Goal: Information Seeking & Learning: Learn about a topic

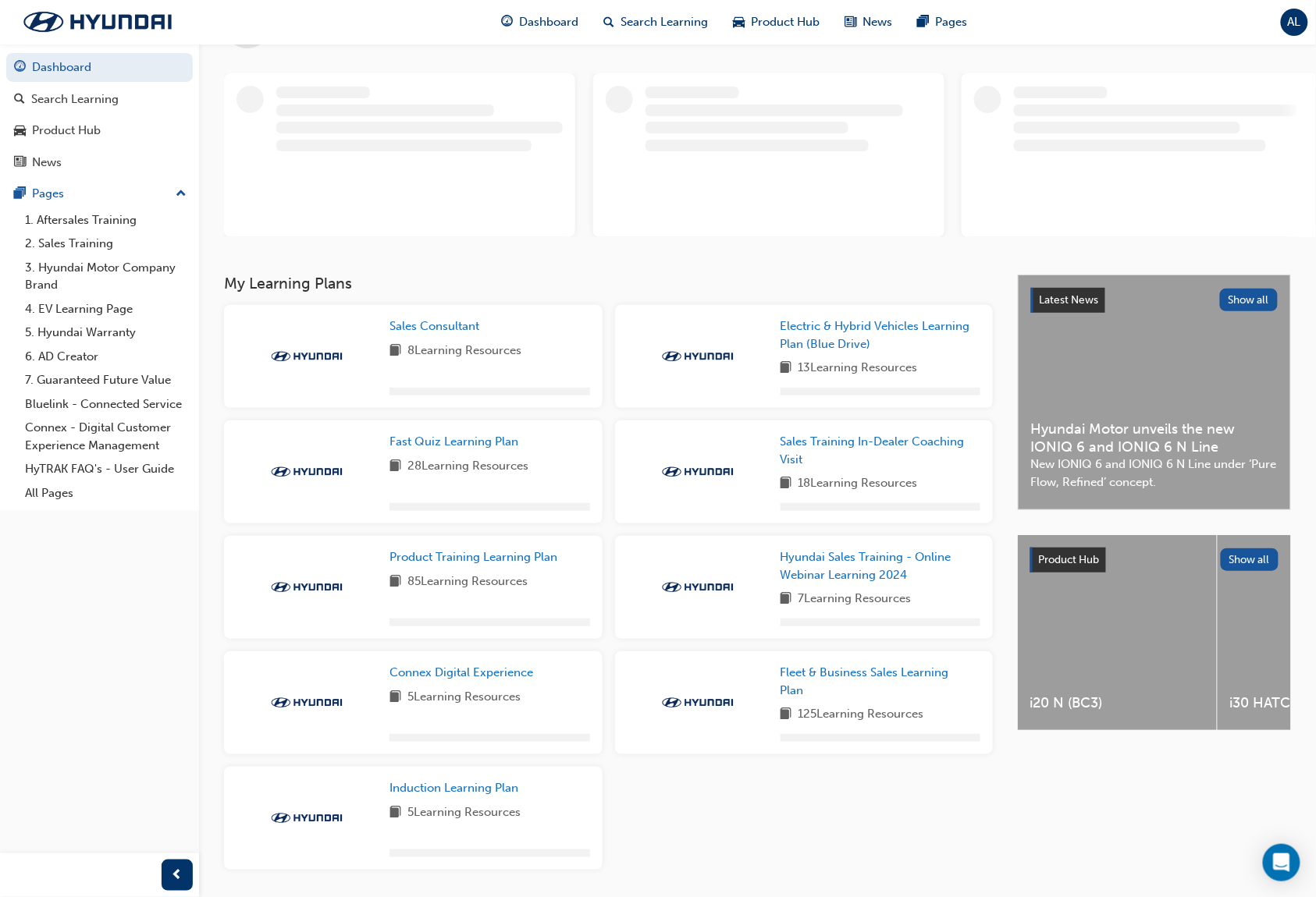
scroll to position [103, 0]
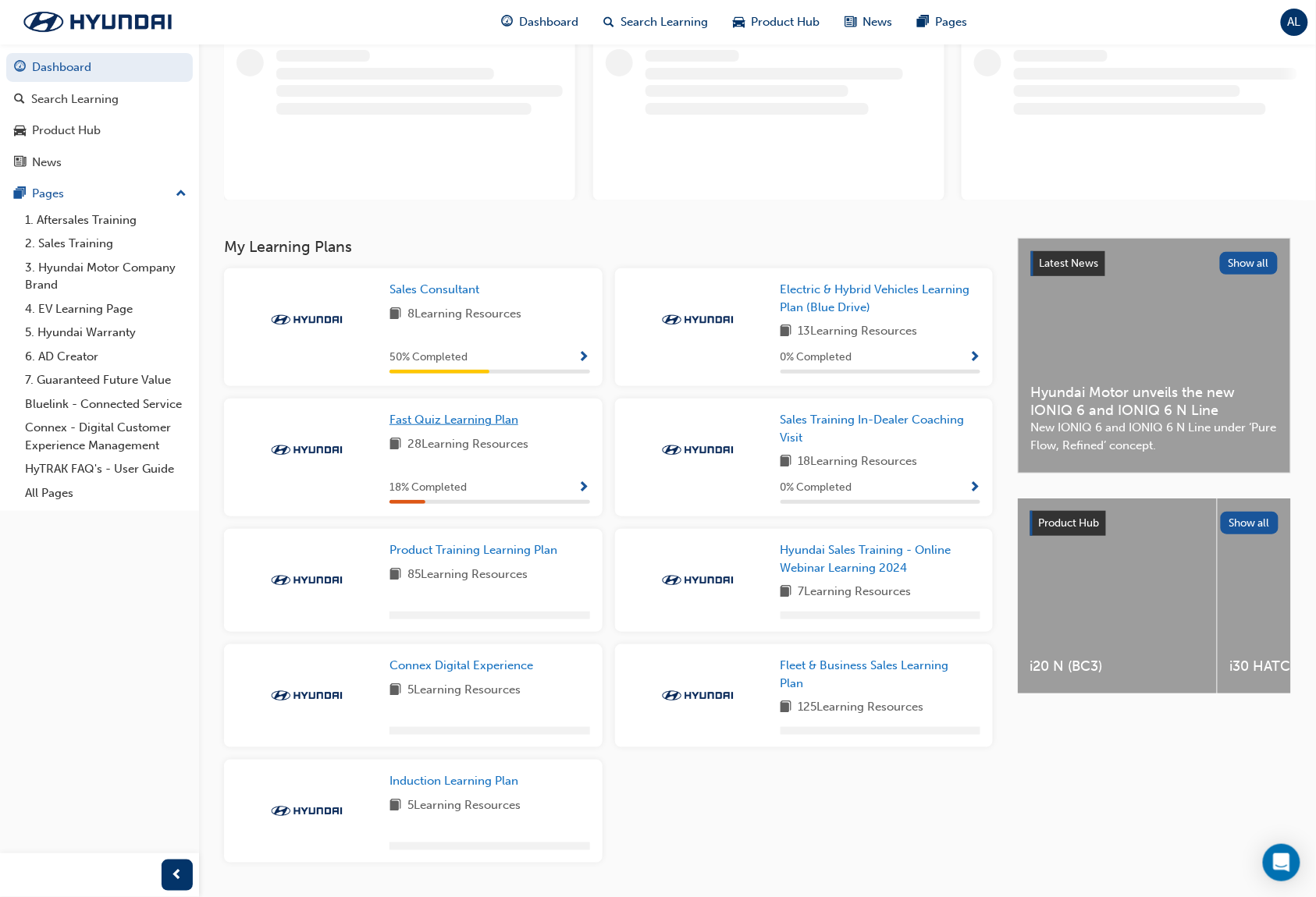
click at [473, 422] on span "Fast Quiz Learning Plan" at bounding box center [453, 419] width 129 height 14
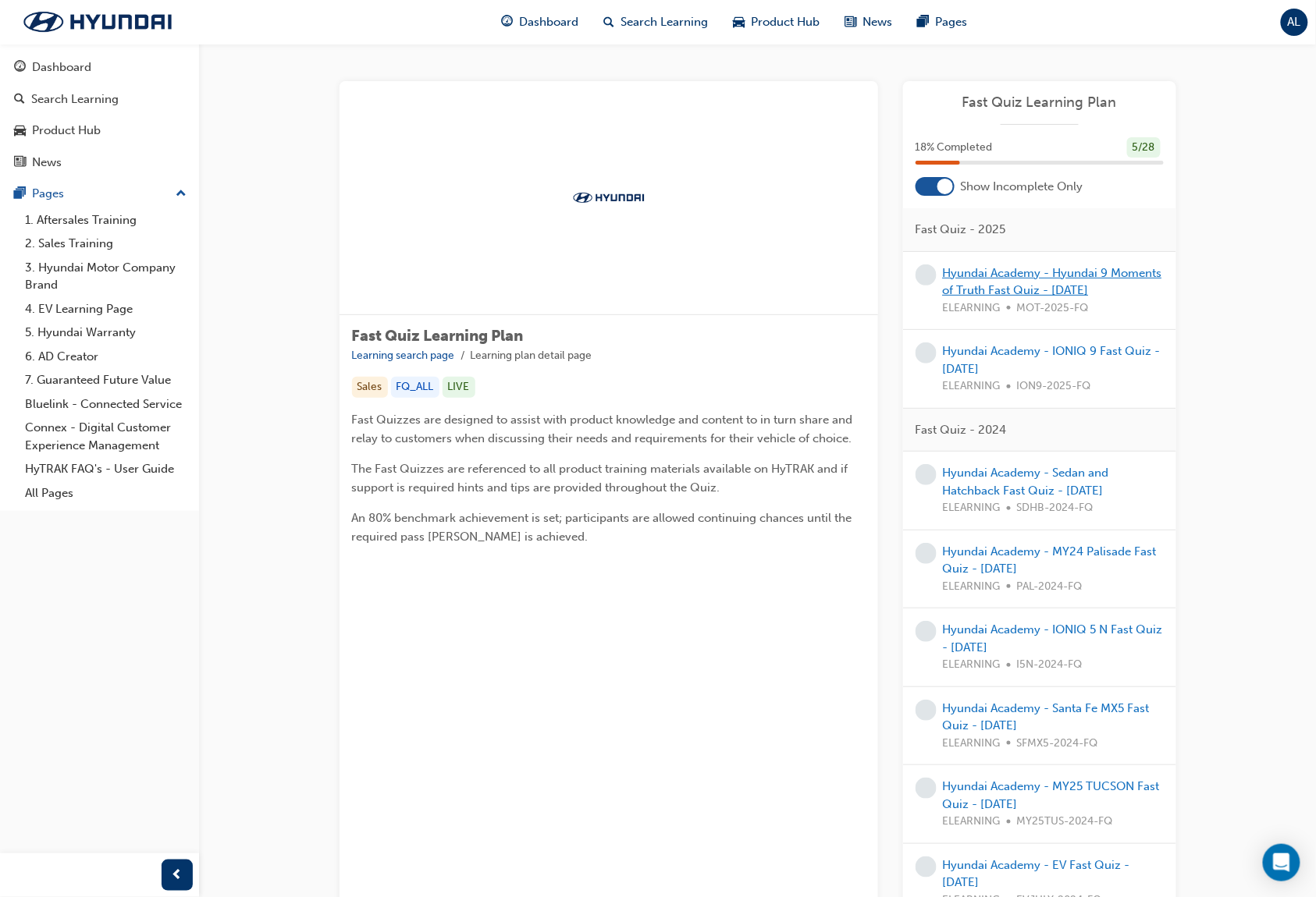
click at [1113, 275] on link "Hyundai Academy - Hyundai 9 Moments of Truth Fast Quiz - [DATE]" at bounding box center [1052, 281] width 219 height 32
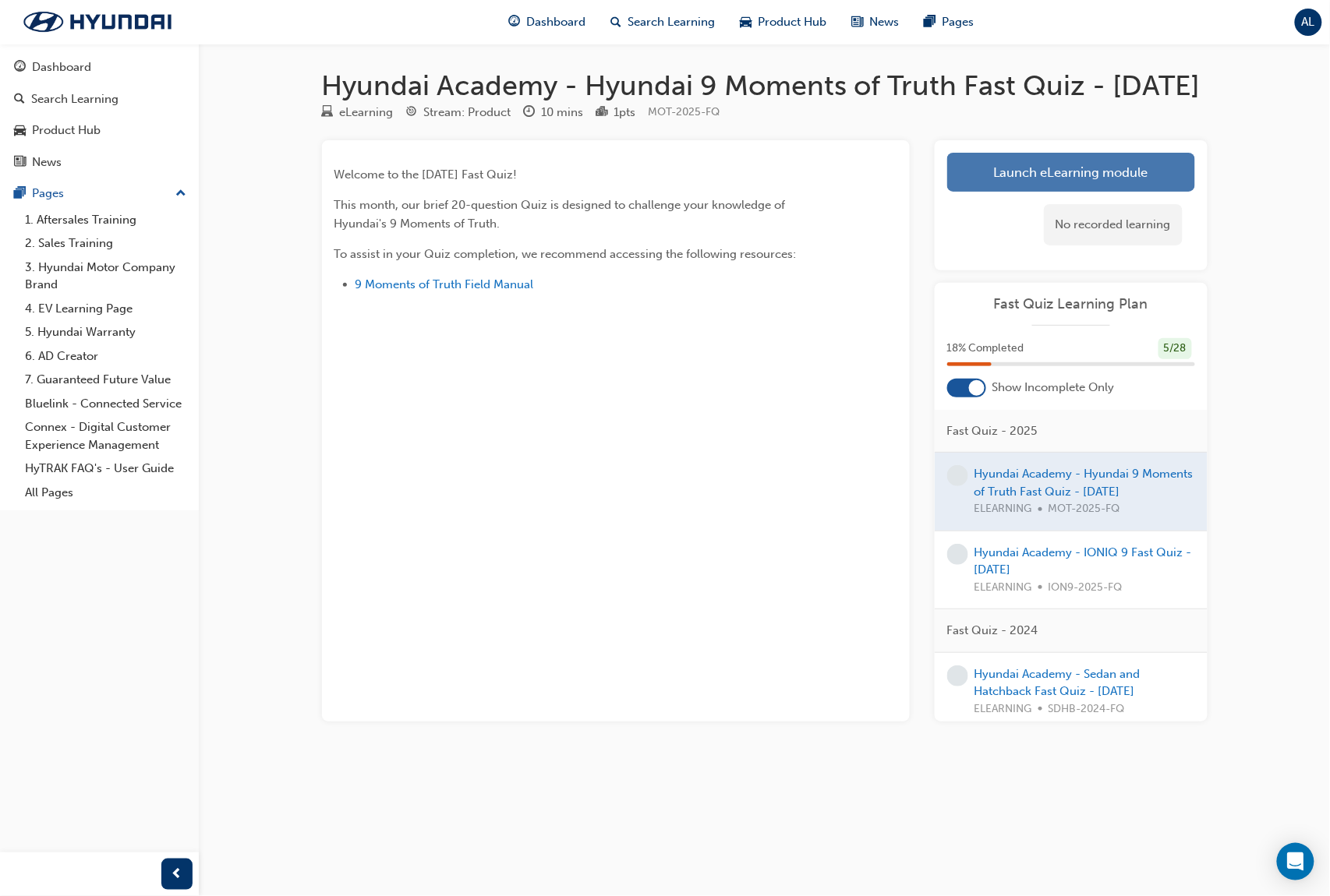
click at [1117, 192] on link "Launch eLearning module" at bounding box center [1071, 172] width 248 height 39
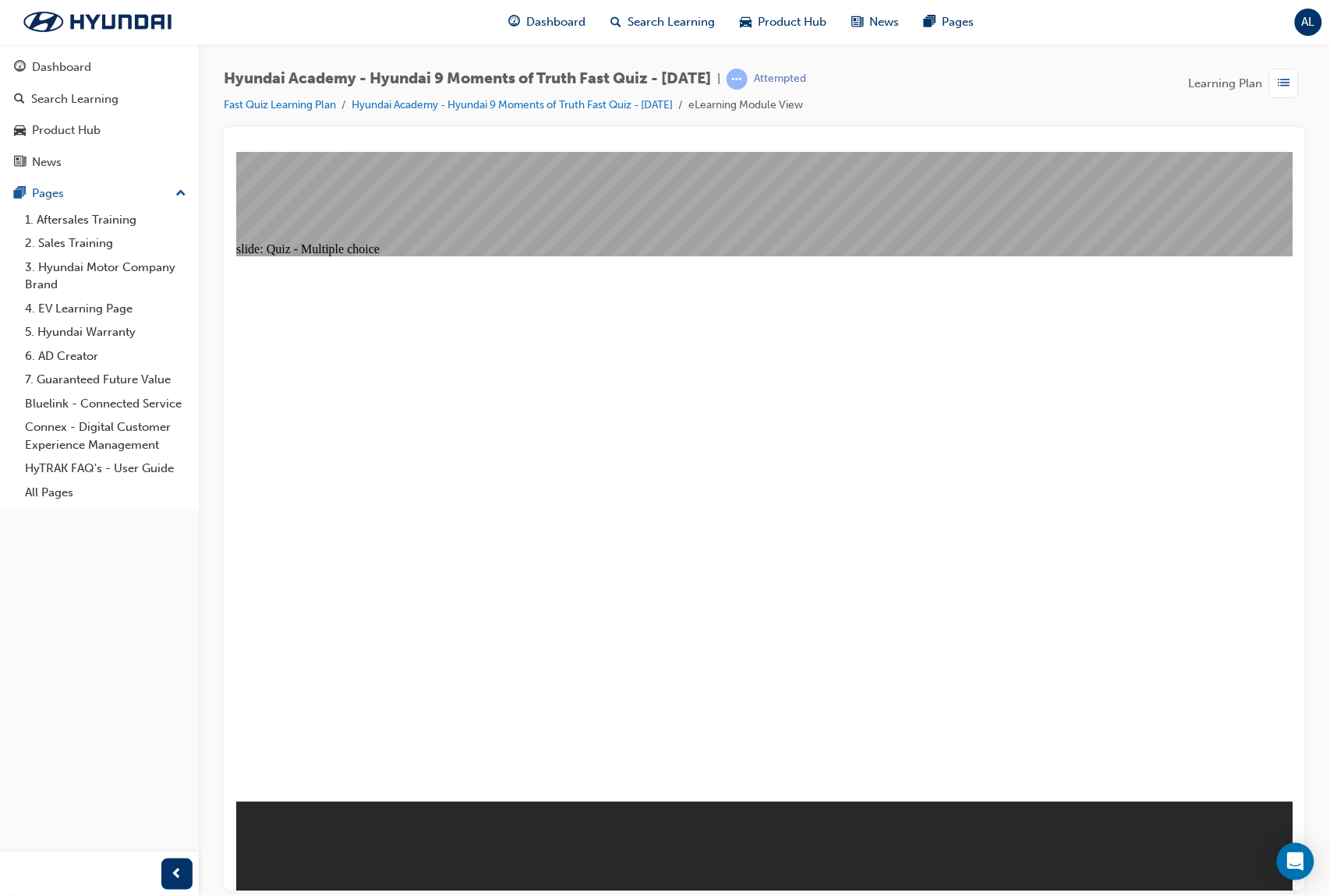
radio input "true"
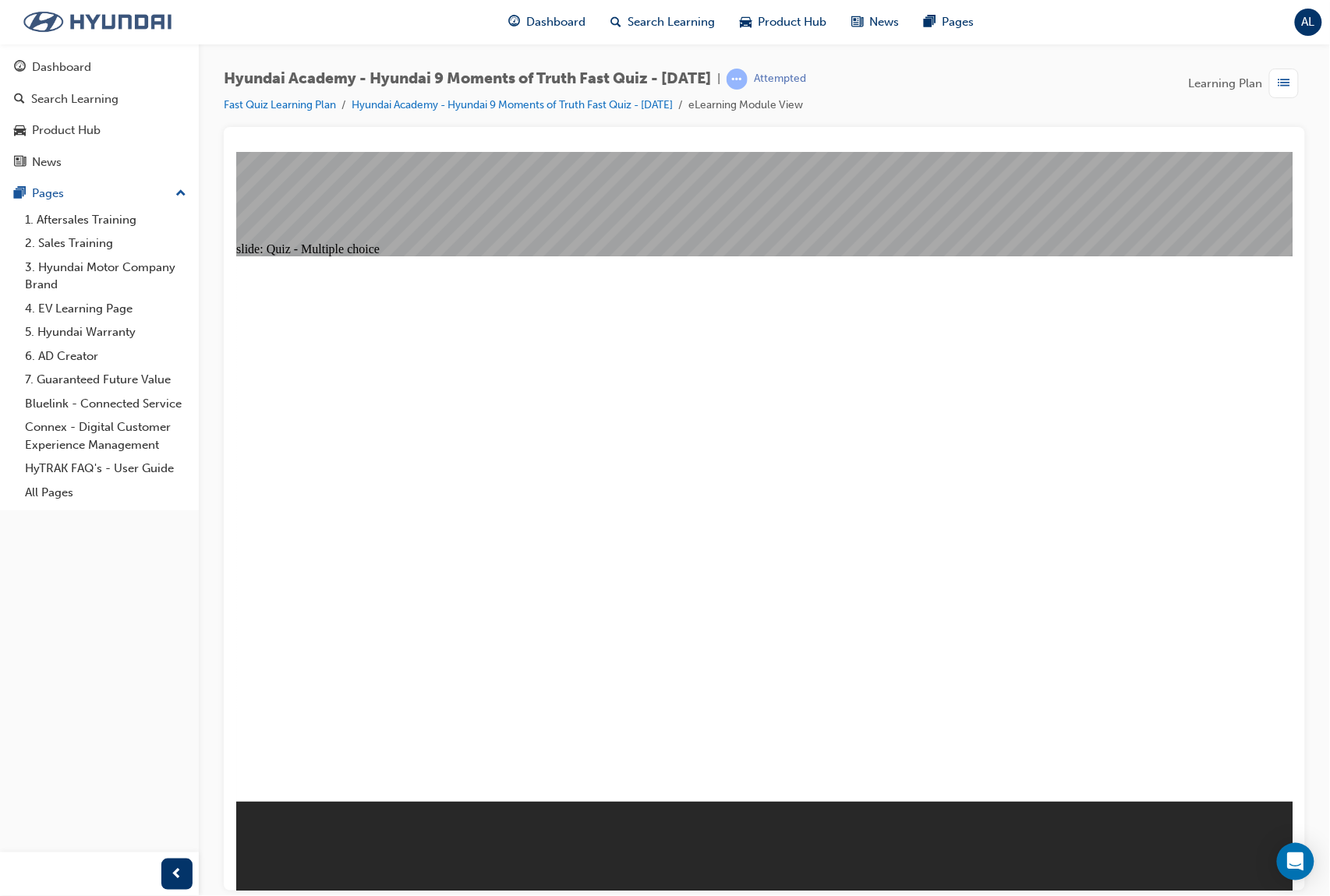
click at [184, 35] on img at bounding box center [97, 22] width 180 height 33
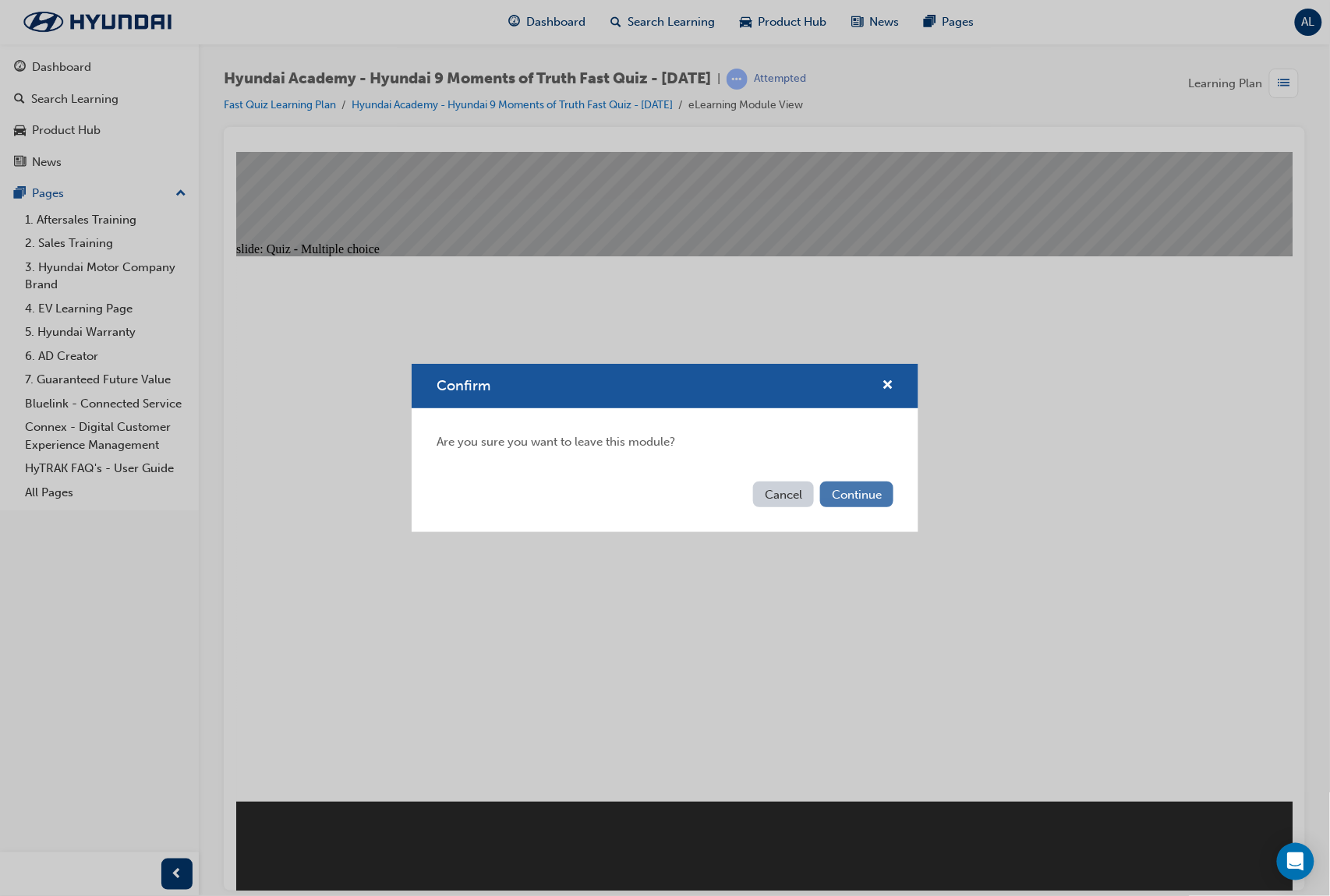
click at [856, 494] on button "Continue" at bounding box center [856, 494] width 73 height 26
